Goal: Task Accomplishment & Management: Manage account settings

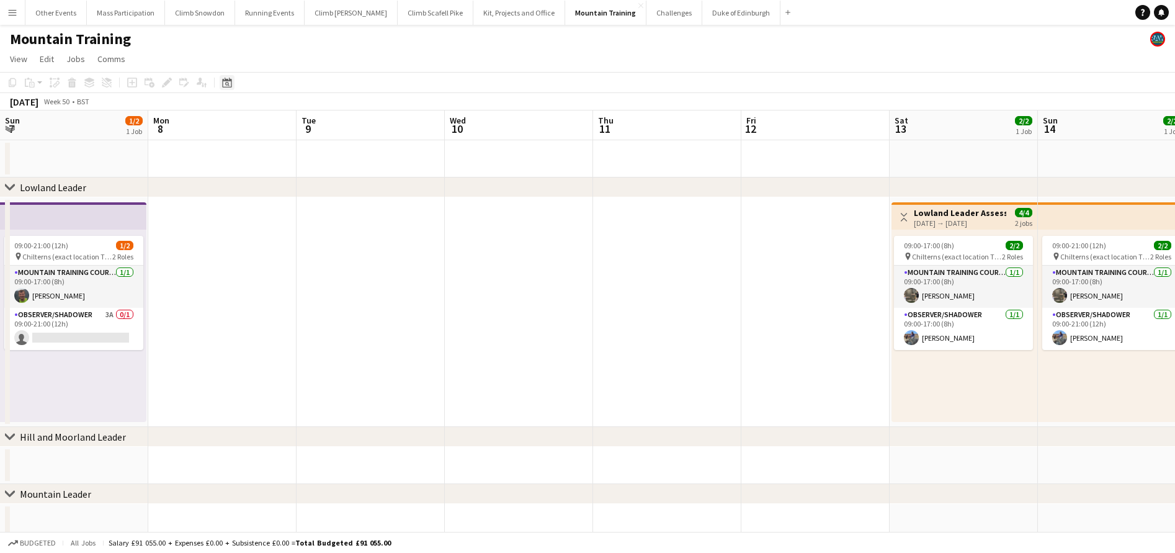
scroll to position [0, 473]
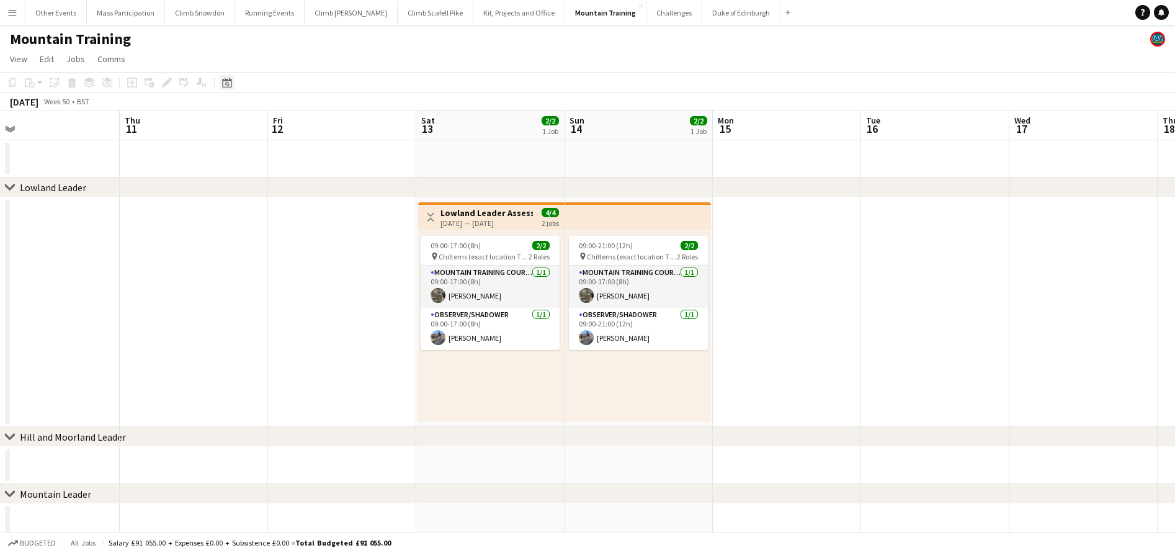
click at [229, 84] on icon "Date picker" at bounding box center [227, 83] width 10 height 10
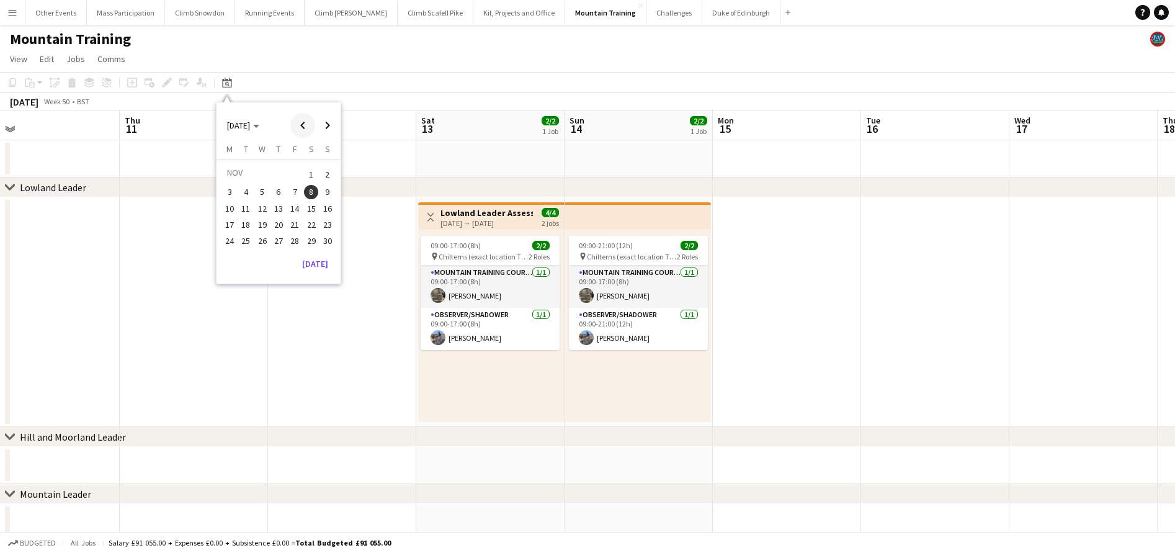
click at [303, 127] on span "Previous month" at bounding box center [302, 125] width 25 height 25
click at [277, 252] on span "30" at bounding box center [278, 254] width 15 height 15
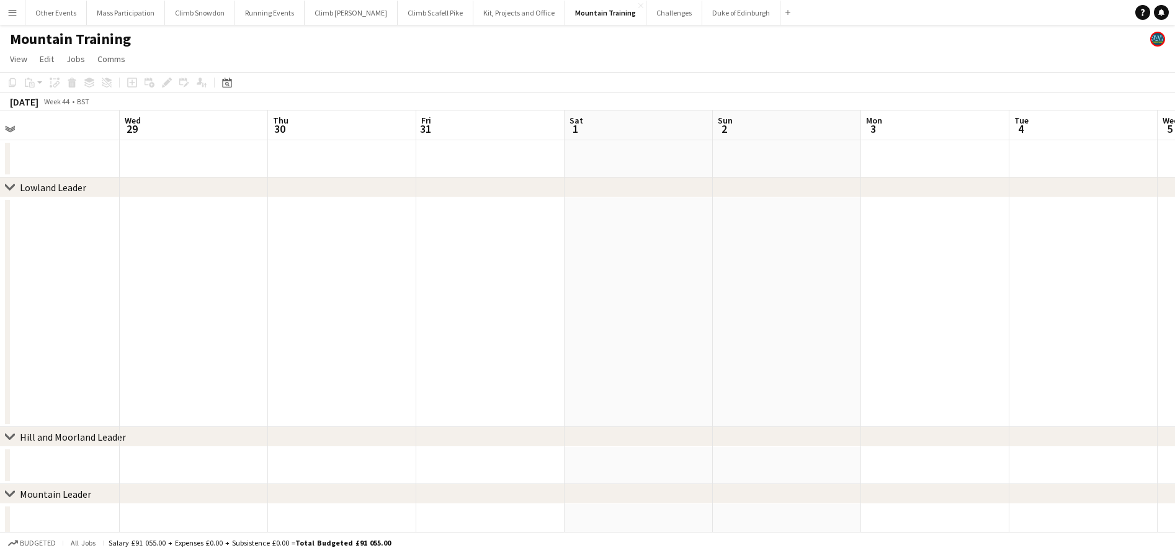
scroll to position [0, 426]
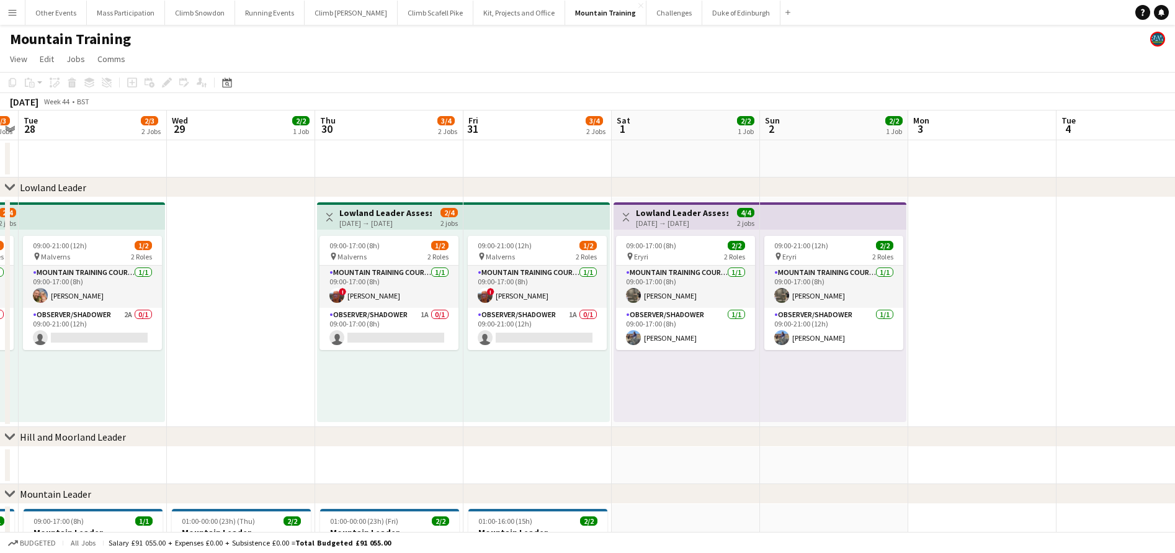
click at [264, 262] on app-date-cell at bounding box center [241, 311] width 148 height 229
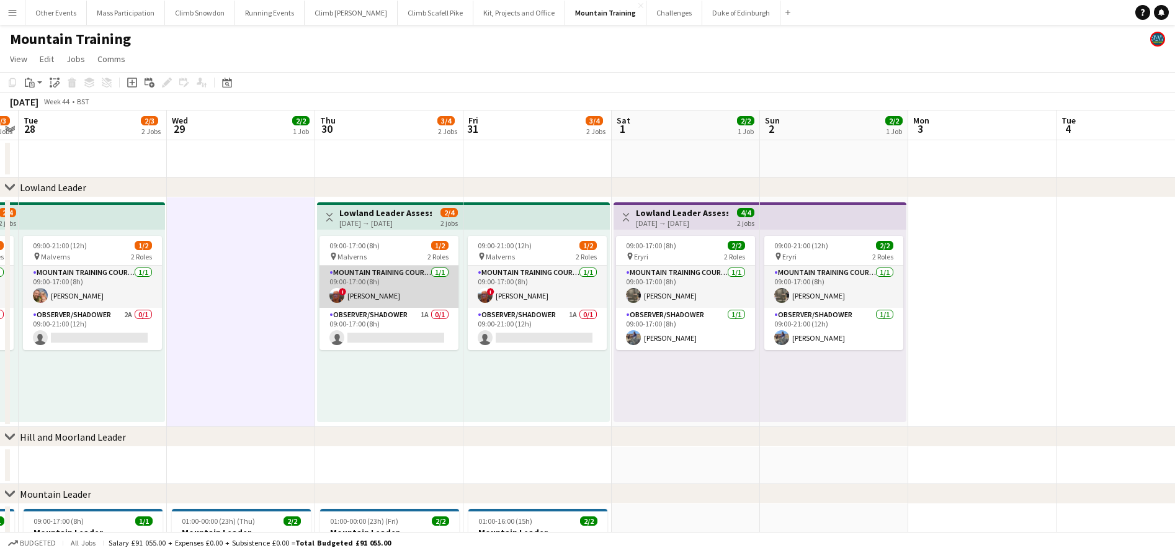
click at [383, 300] on app-card-role "Mountain Training Course Director [DATE] 09:00-17:00 (8h) ! [PERSON_NAME]" at bounding box center [388, 286] width 139 height 42
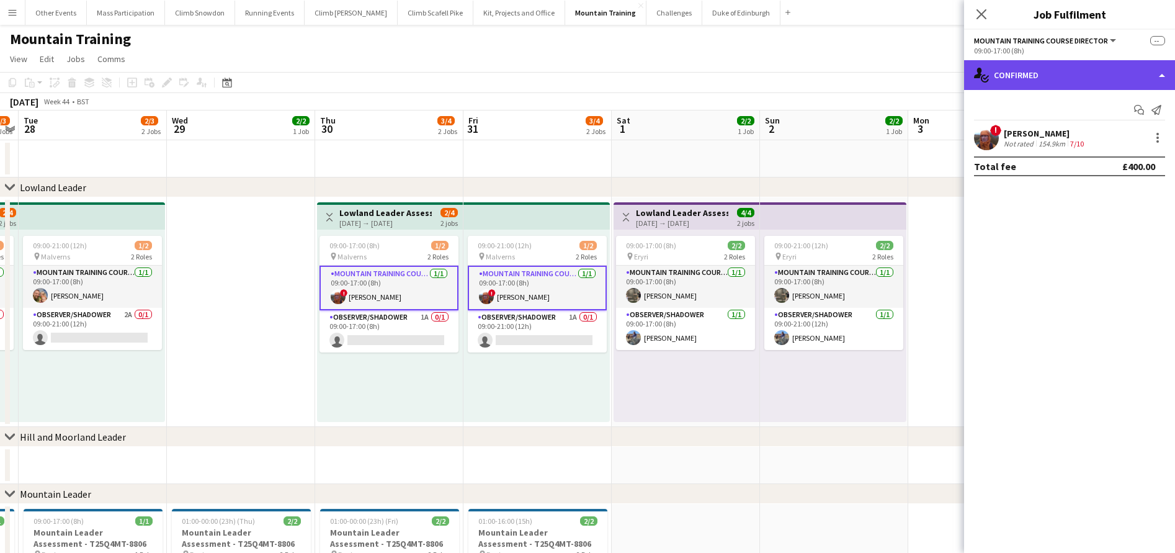
click at [1025, 69] on div "single-neutral-actions-check-2 Confirmed" at bounding box center [1069, 75] width 211 height 30
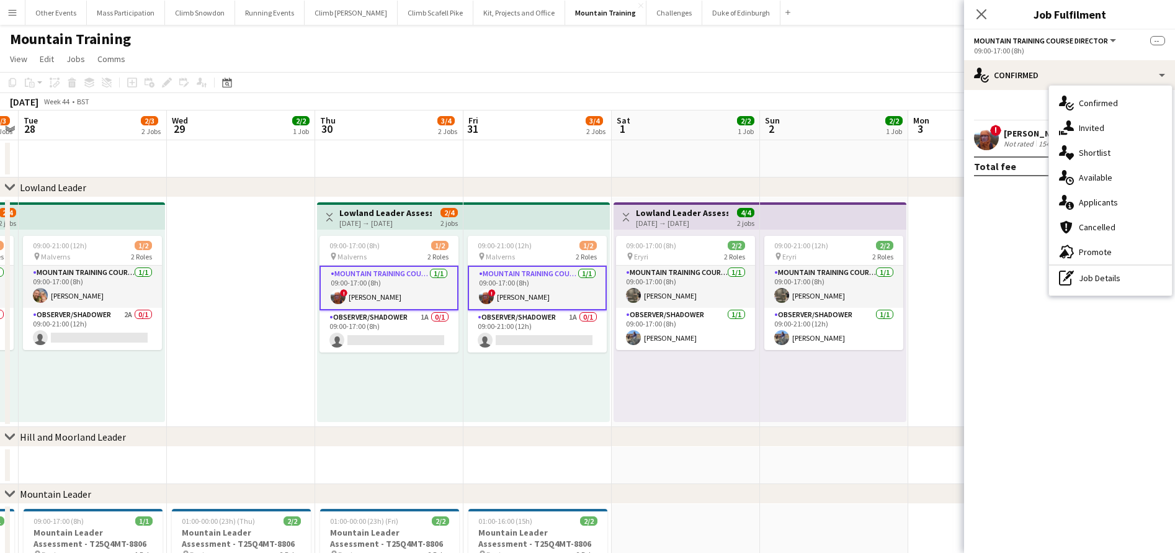
click at [989, 246] on mat-expansion-panel "check Confirmed Start chat Send notification ! [PERSON_NAME] Not rated 154.9km …" at bounding box center [1069, 321] width 211 height 463
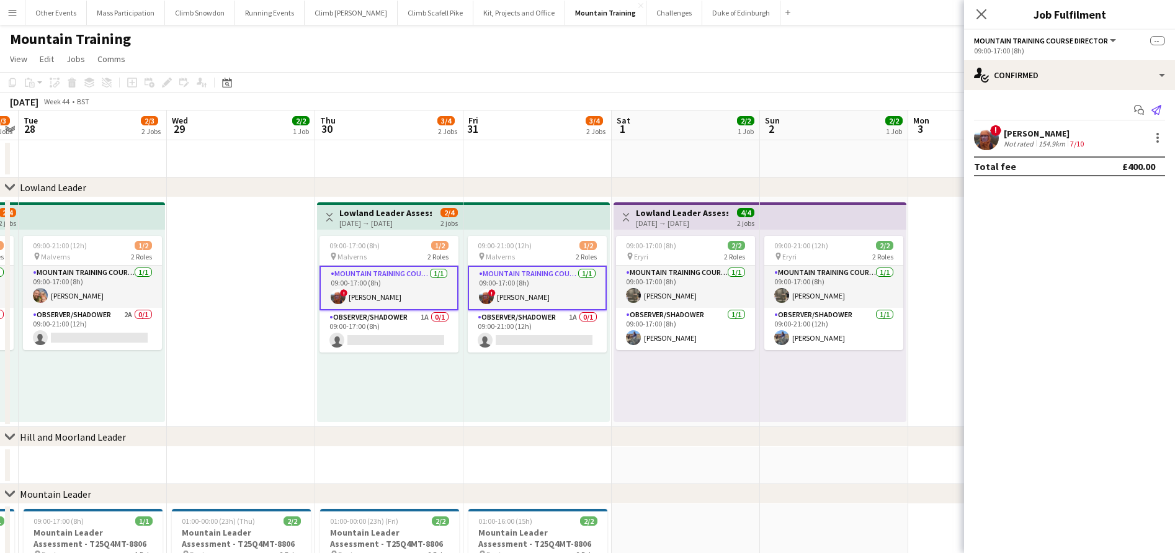
click at [1157, 109] on icon at bounding box center [1156, 110] width 10 height 10
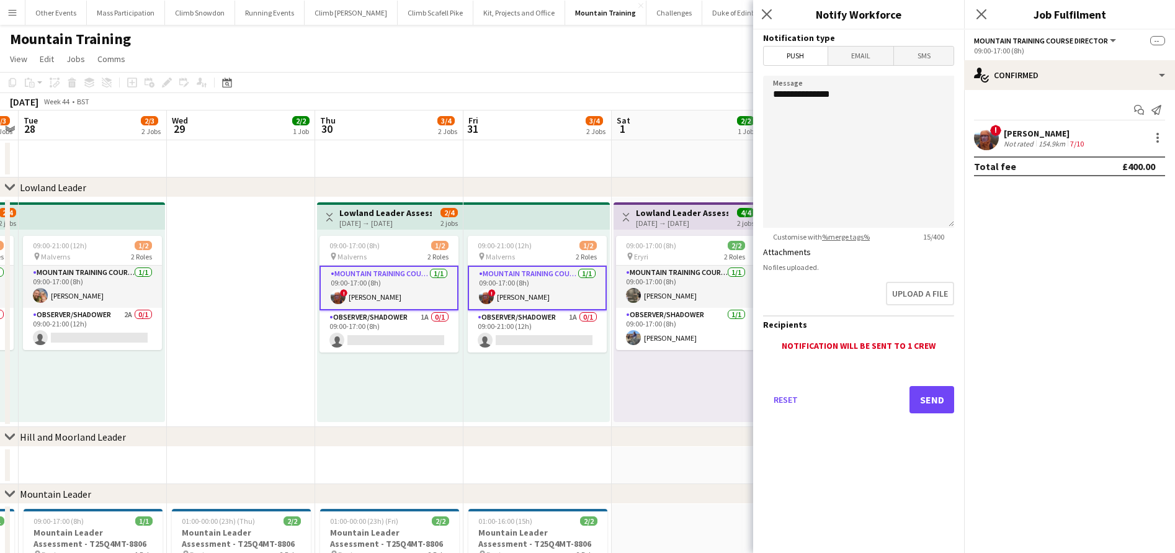
click at [865, 61] on span "Email" at bounding box center [861, 56] width 66 height 19
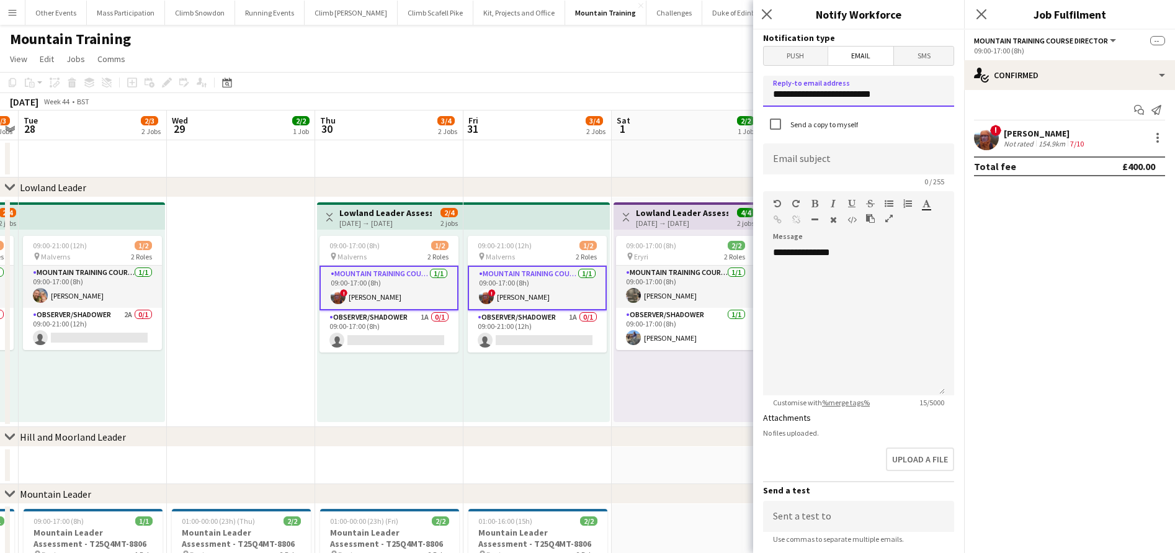
type input "**********"
click at [853, 295] on div "**********" at bounding box center [854, 320] width 182 height 149
type input "**********"
click at [856, 255] on div "**********" at bounding box center [854, 320] width 182 height 149
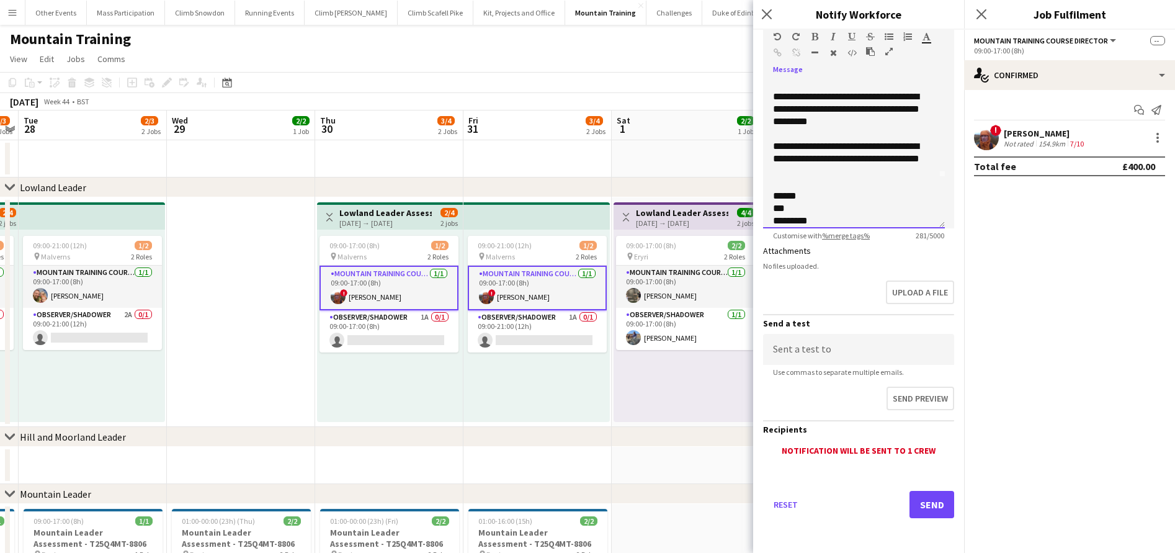
scroll to position [167, 0]
click at [935, 504] on button "Send" at bounding box center [931, 504] width 45 height 27
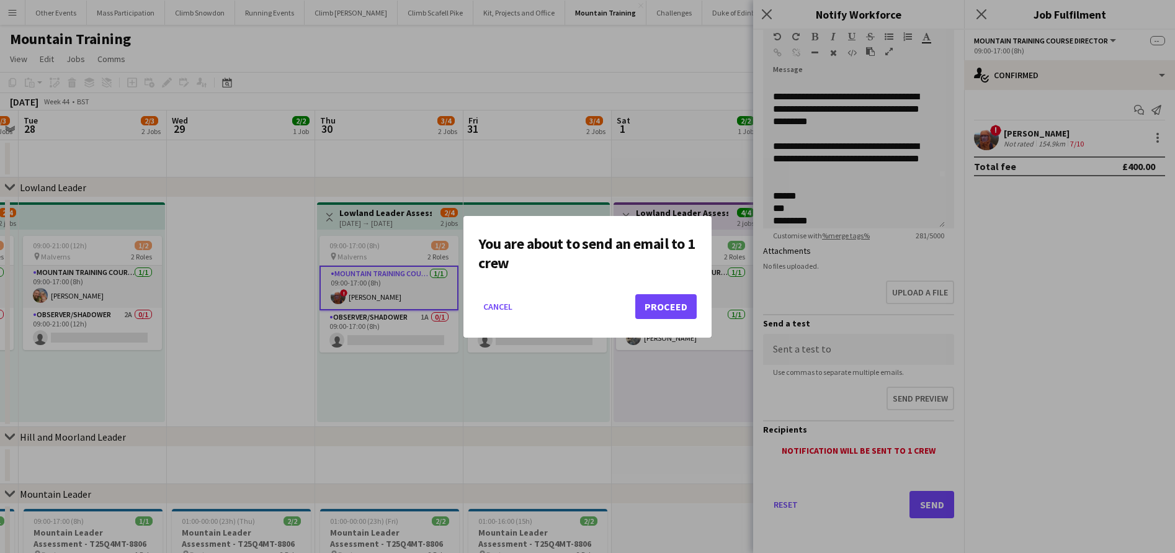
click at [664, 305] on button "Proceed" at bounding box center [665, 306] width 61 height 25
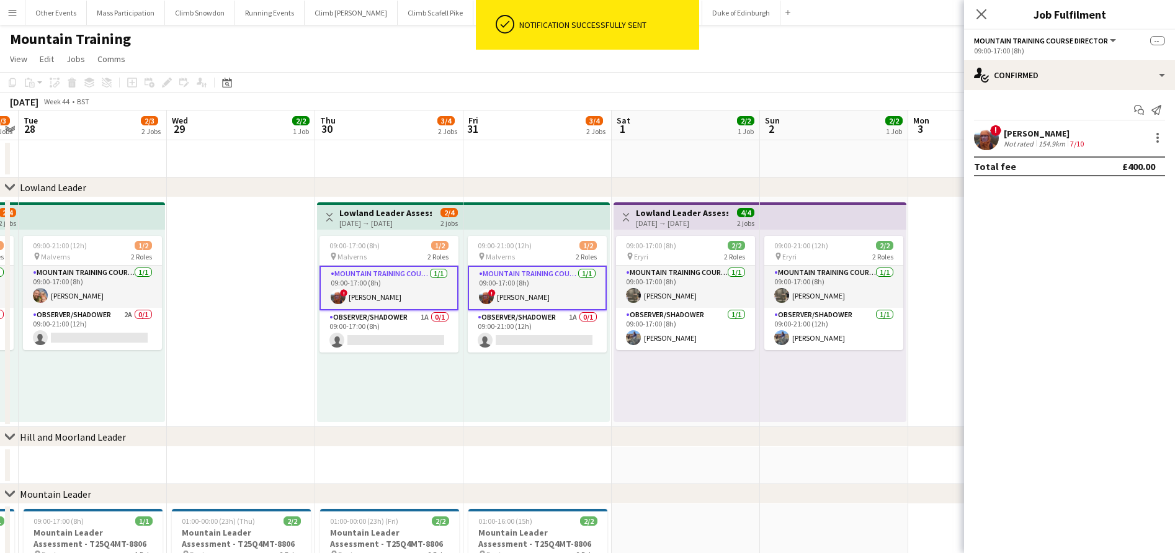
click at [379, 223] on div "[DATE] → [DATE]" at bounding box center [385, 222] width 92 height 9
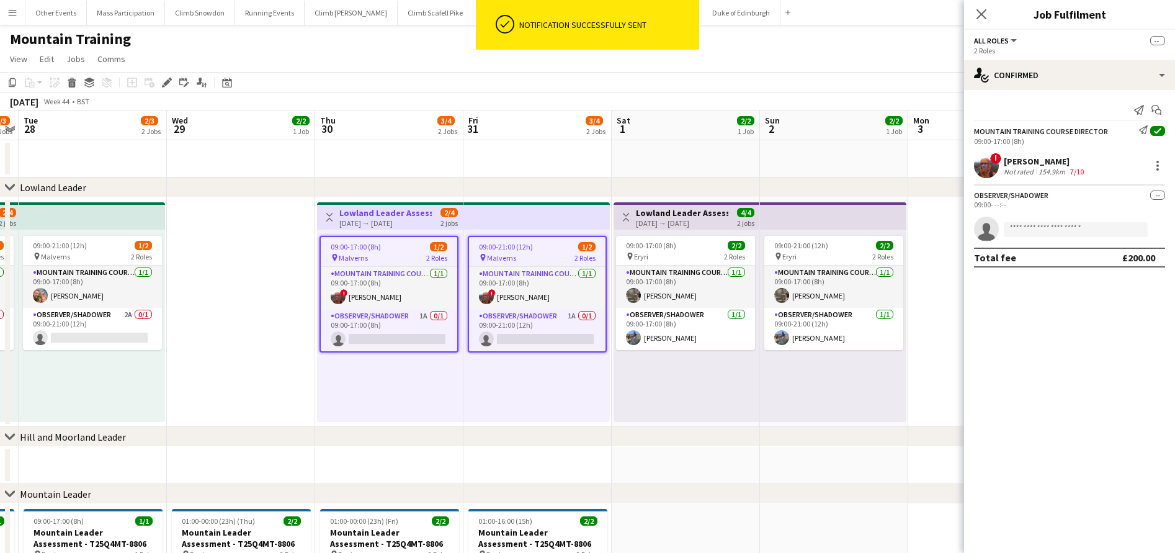
click at [324, 218] on button "Toggle View" at bounding box center [329, 217] width 15 height 15
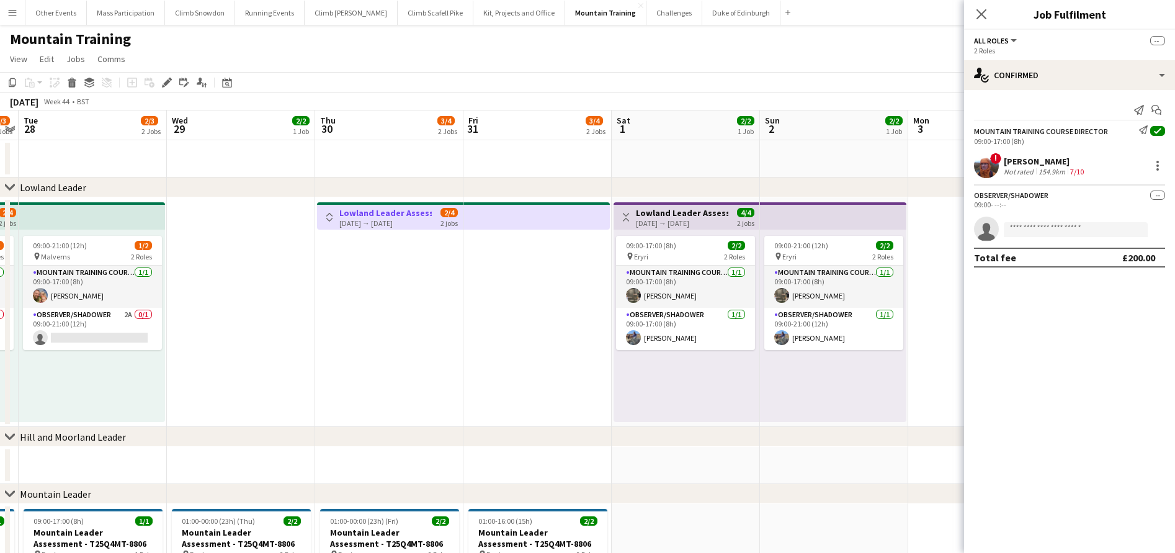
click at [330, 218] on app-icon "Toggle View" at bounding box center [329, 217] width 9 height 9
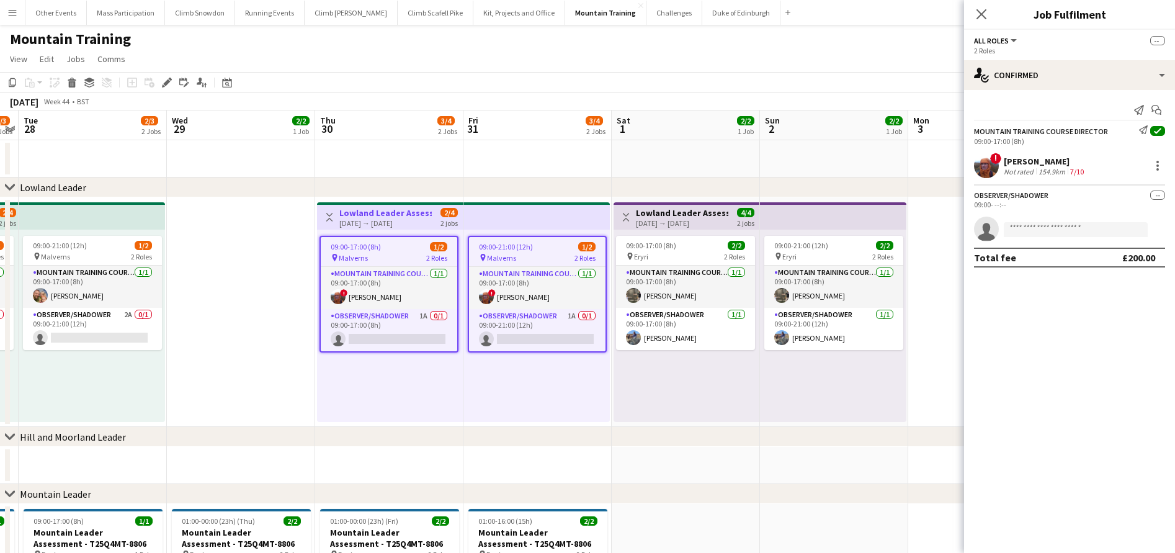
click at [241, 225] on app-date-cell at bounding box center [241, 311] width 148 height 229
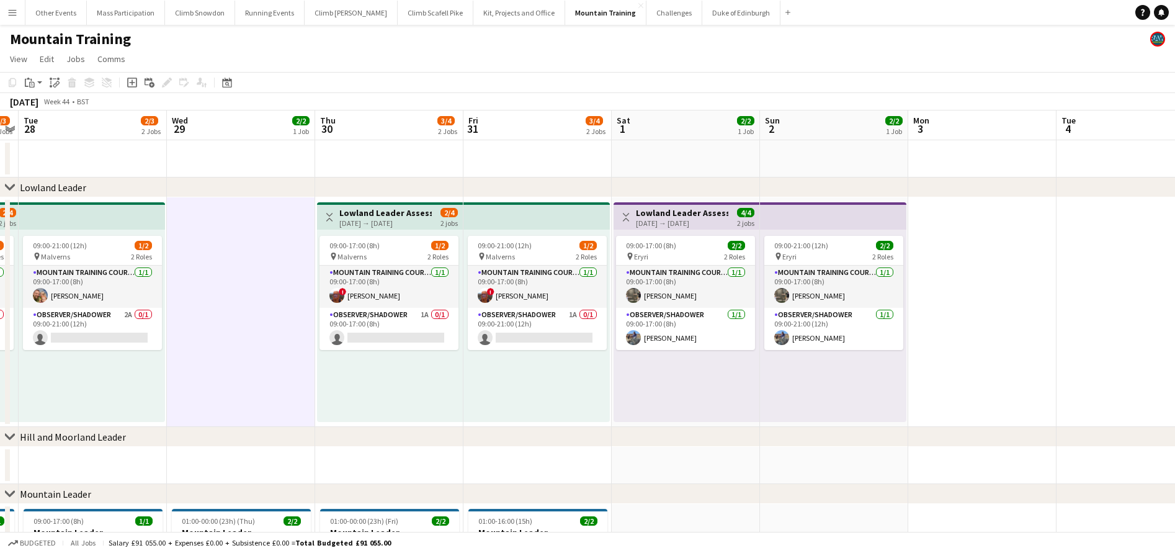
click at [380, 213] on h3 "Lowland Leader Assessment - T25Q4MT-8748" at bounding box center [385, 212] width 92 height 11
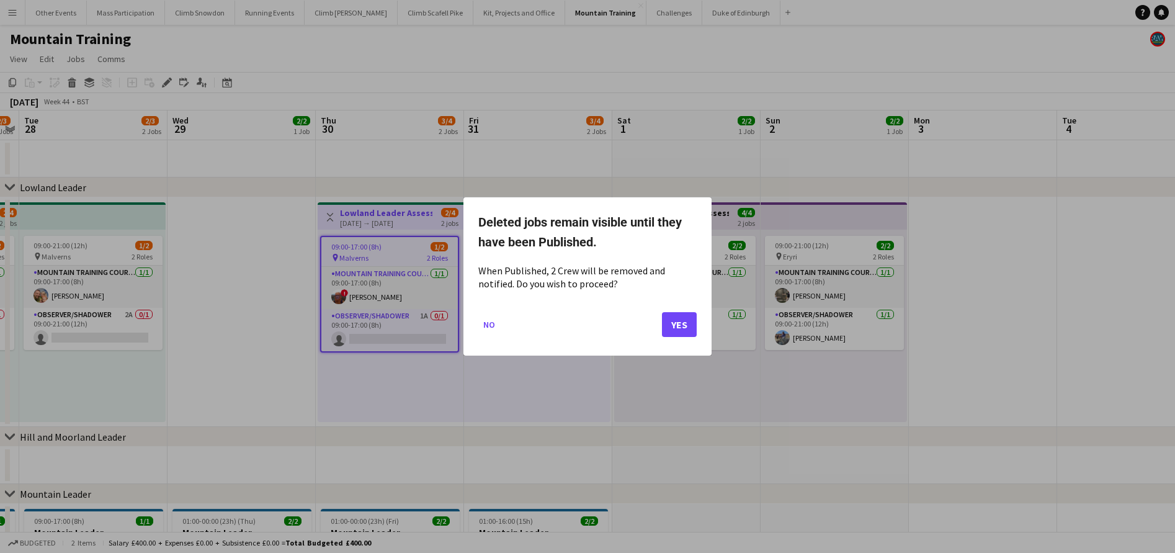
click at [682, 324] on button "Yes" at bounding box center [679, 324] width 35 height 25
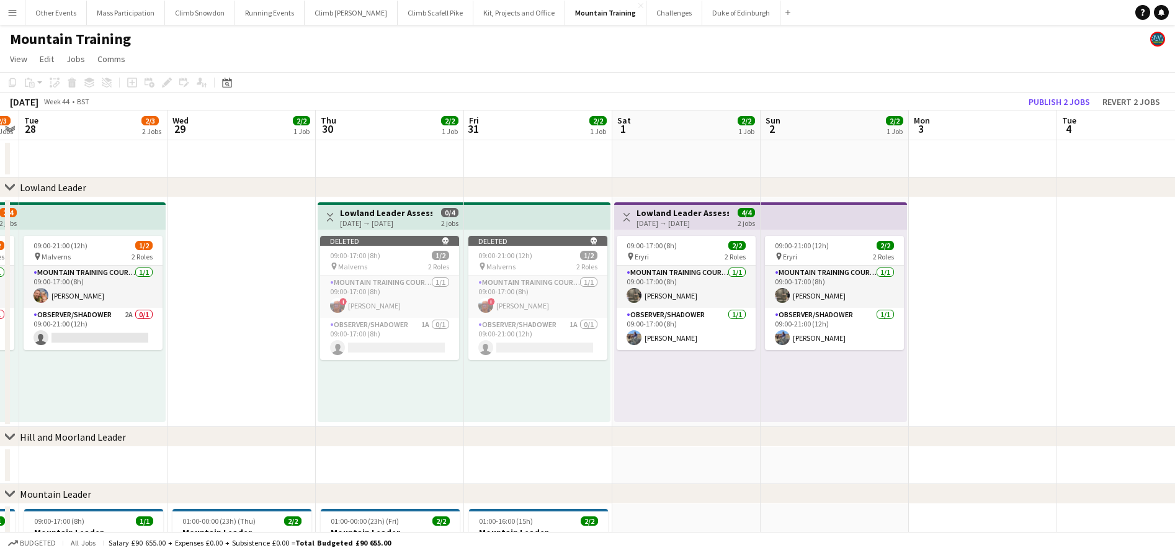
click at [269, 285] on app-date-cell at bounding box center [241, 311] width 148 height 229
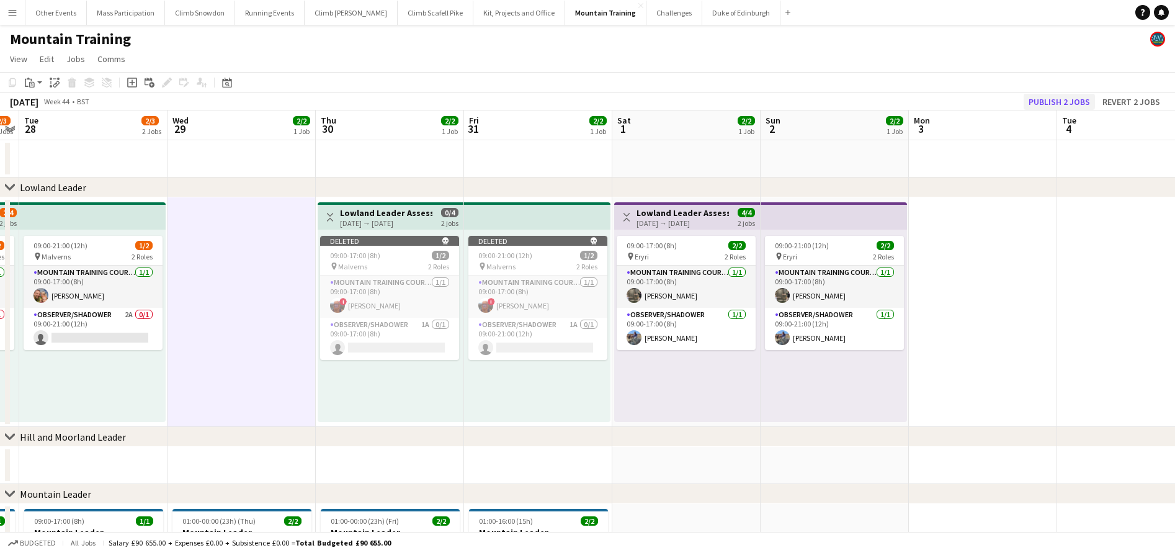
click at [1031, 102] on button "Publish 2 jobs" at bounding box center [1058, 102] width 71 height 16
